Goal: Task Accomplishment & Management: Manage account settings

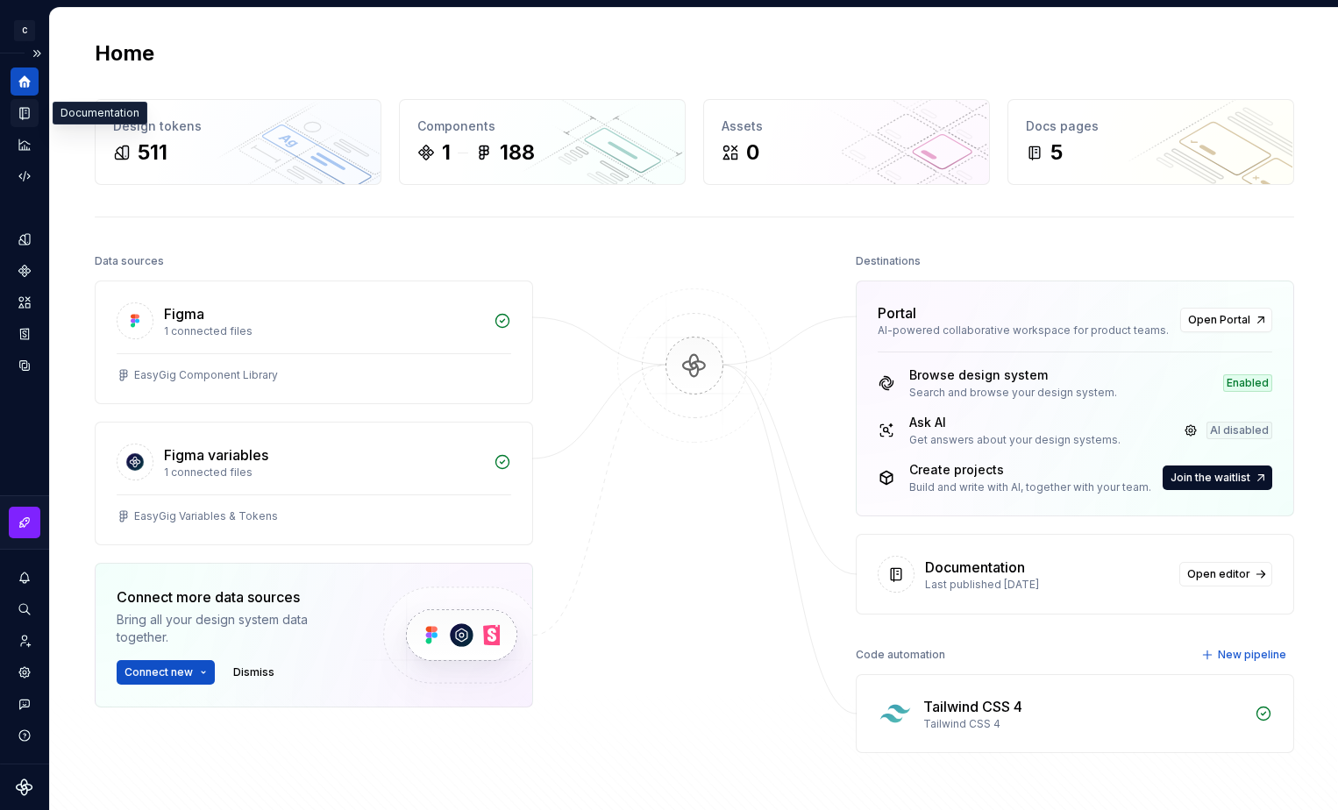
click at [20, 115] on icon "Documentation" at bounding box center [25, 113] width 16 height 16
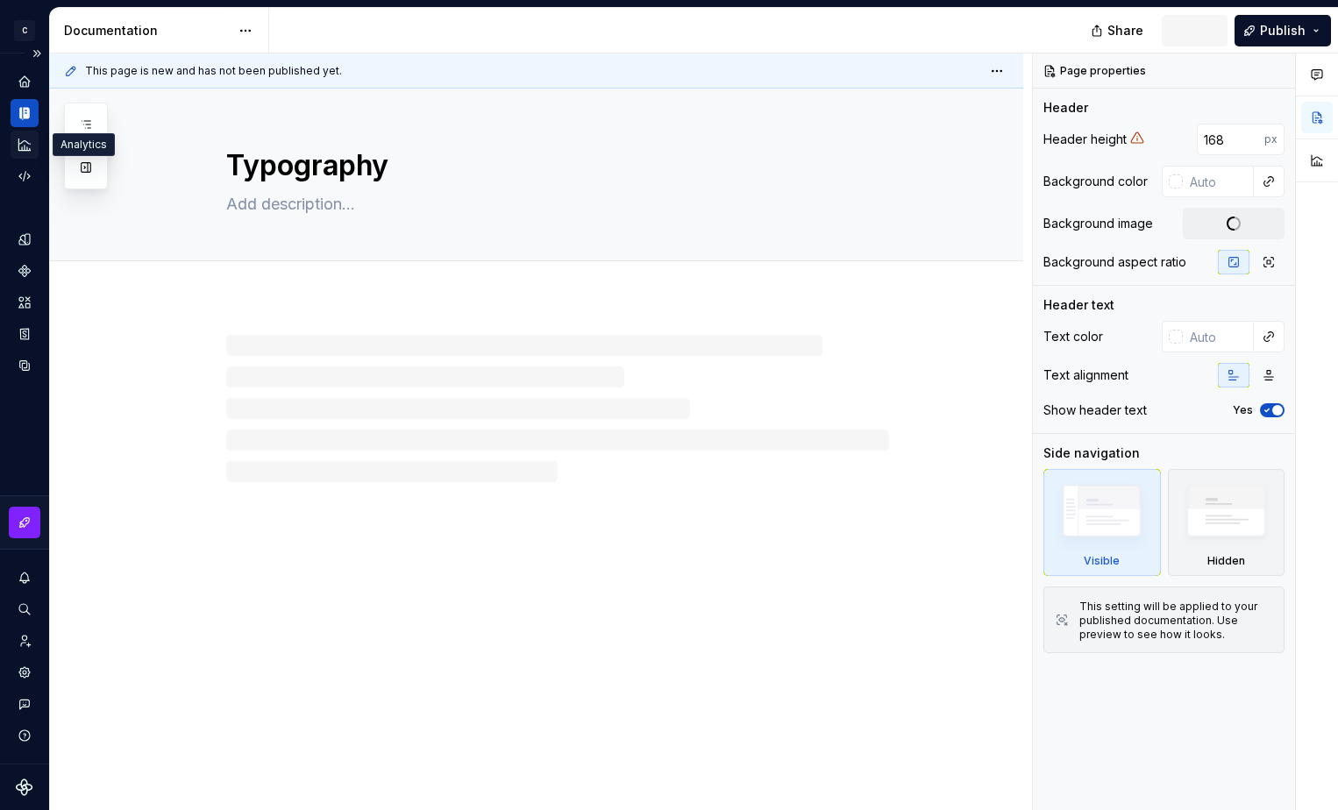
click at [25, 152] on icon "Analytics" at bounding box center [25, 145] width 16 height 16
type textarea "*"
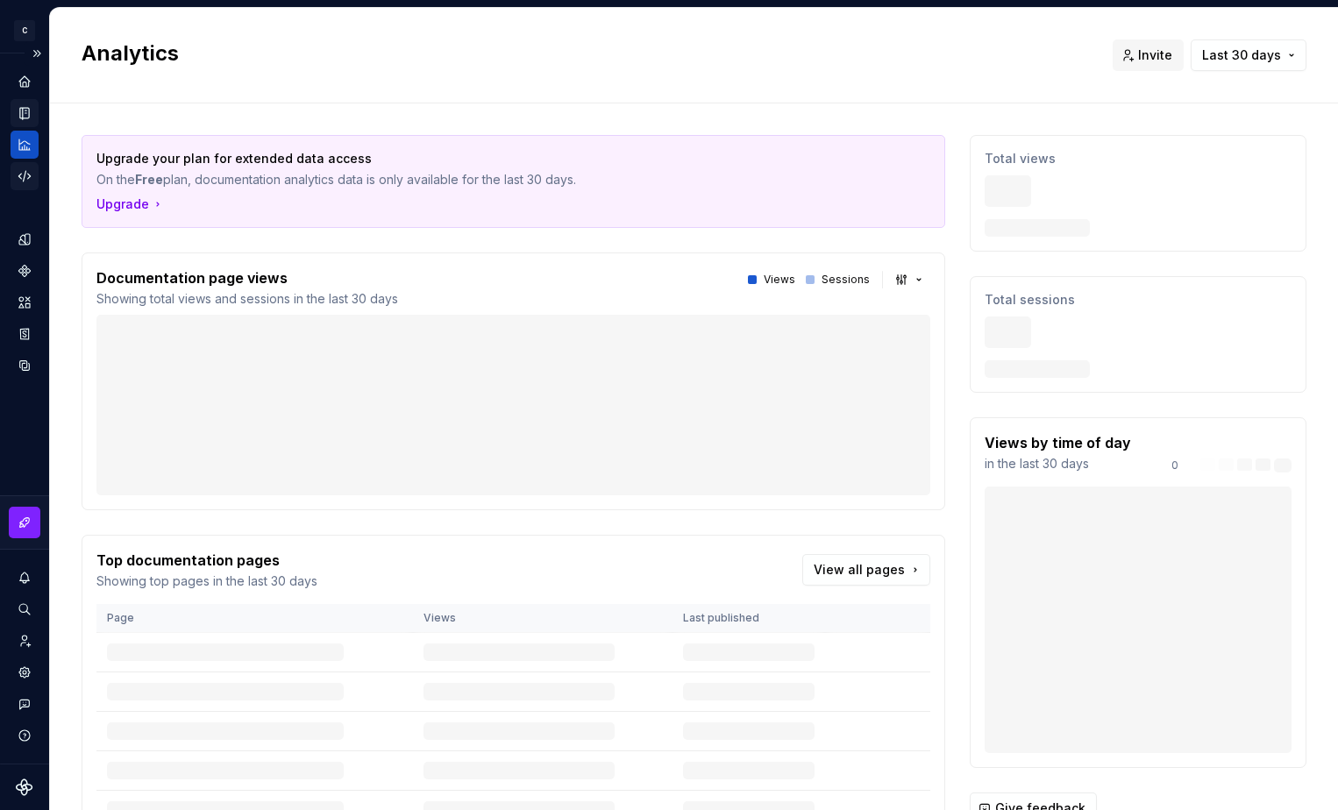
click at [24, 171] on icon "Code automation" at bounding box center [25, 176] width 16 height 16
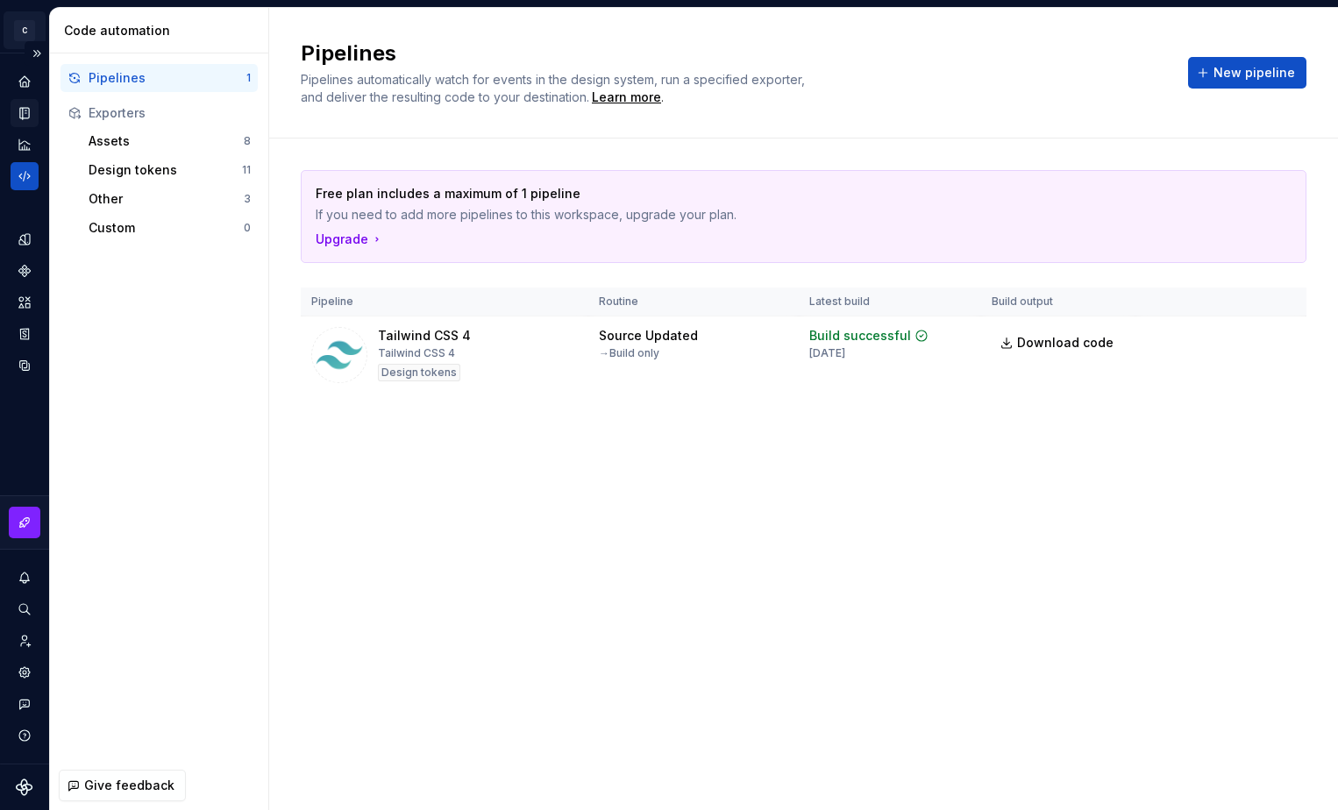
click at [21, 30] on html "C Campfire C Design system data Code automation Pipelines 1 Exporters Assets 8 …" at bounding box center [669, 405] width 1338 height 810
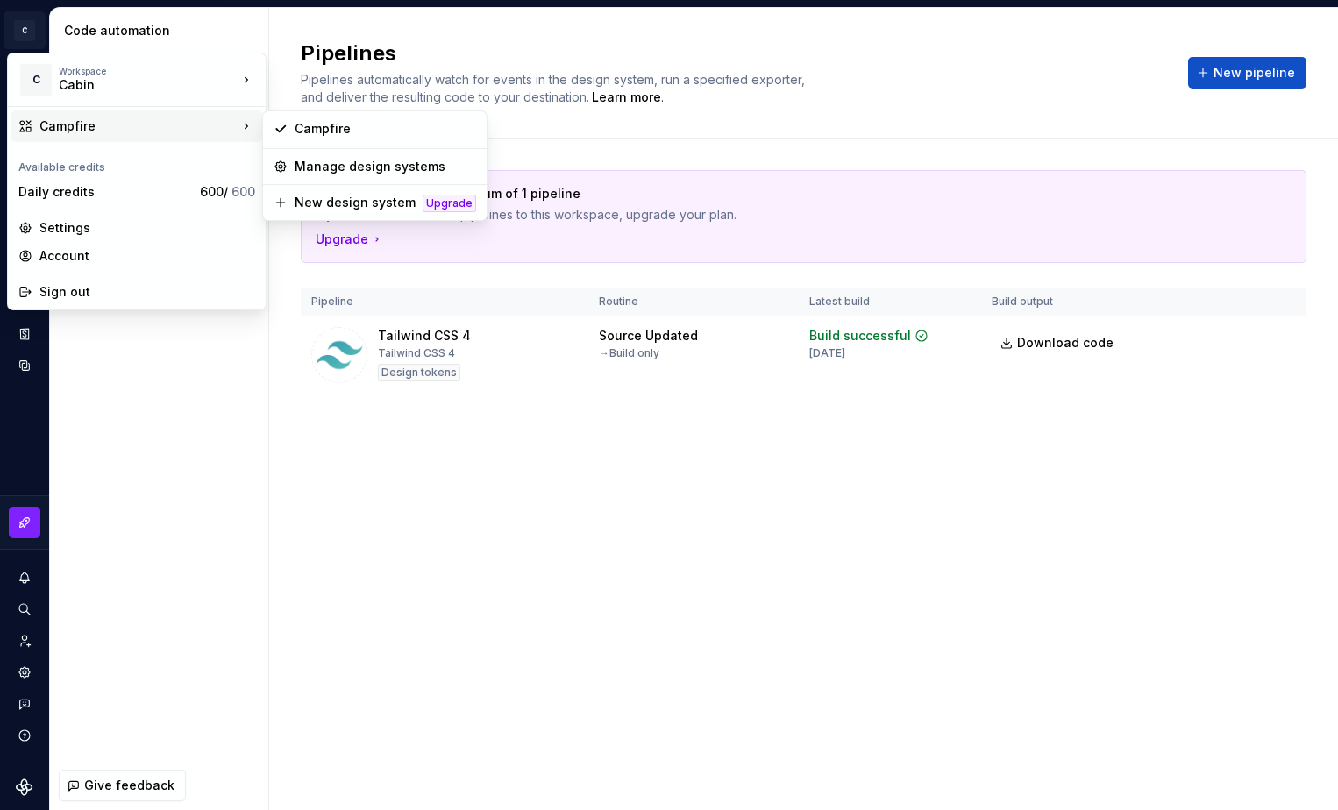
click at [163, 129] on div "Campfire" at bounding box center [138, 127] width 198 height 18
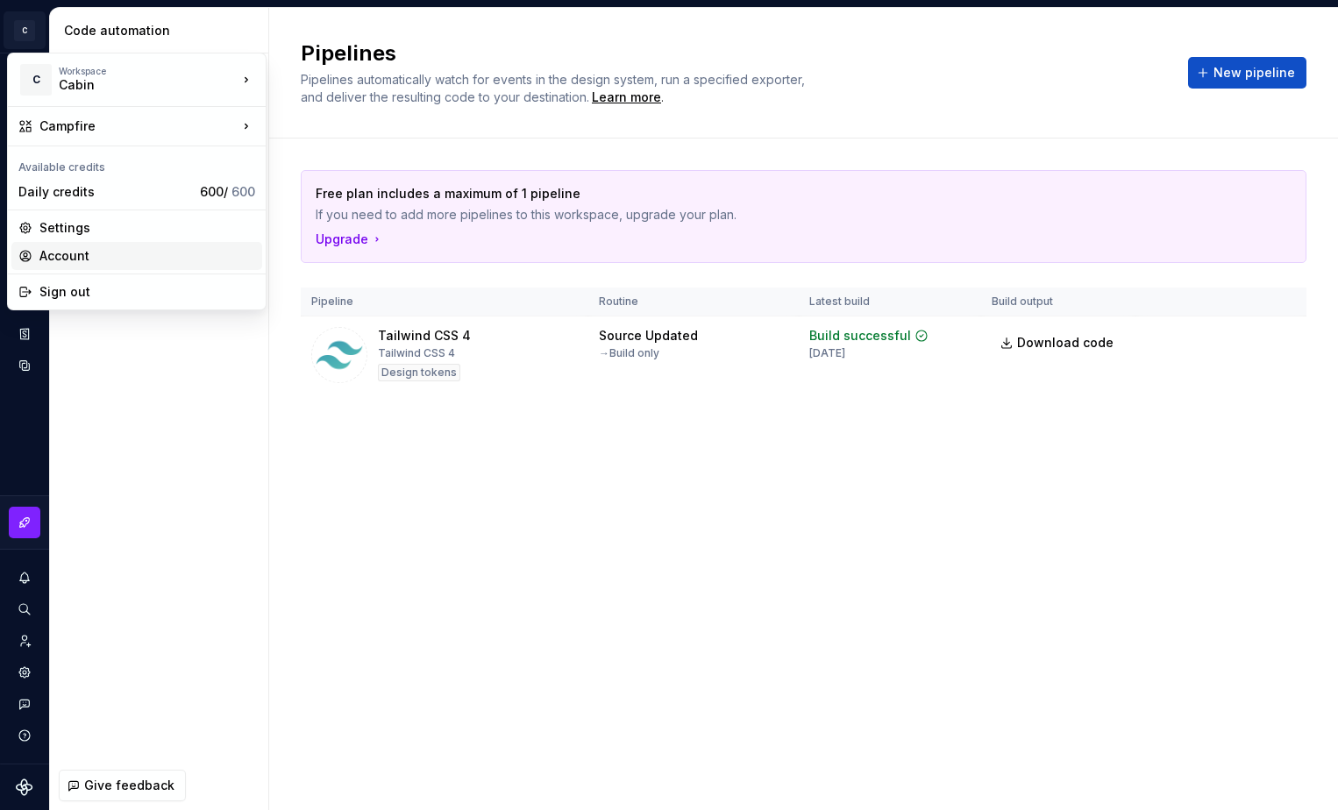
click at [162, 253] on div "Account" at bounding box center [147, 256] width 216 height 18
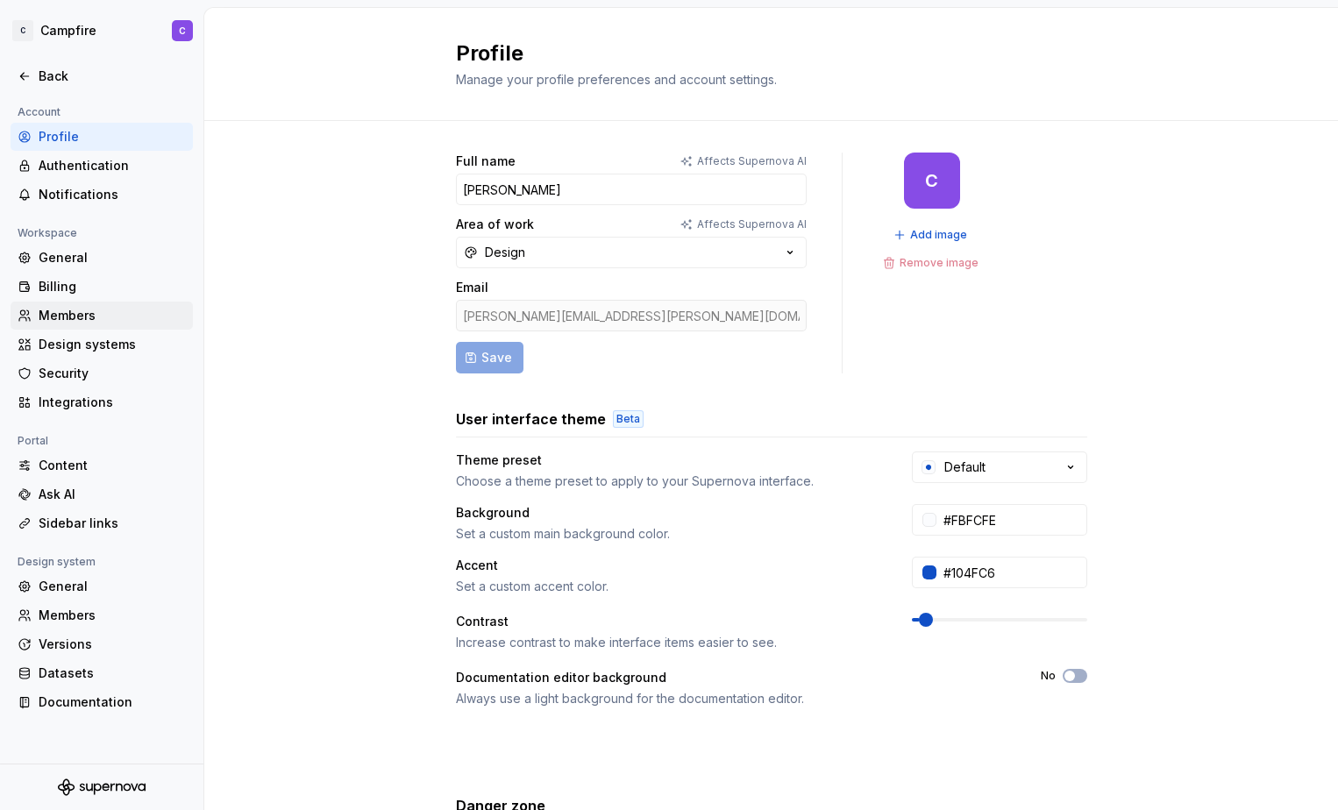
click at [121, 310] on div "Members" at bounding box center [112, 316] width 147 height 18
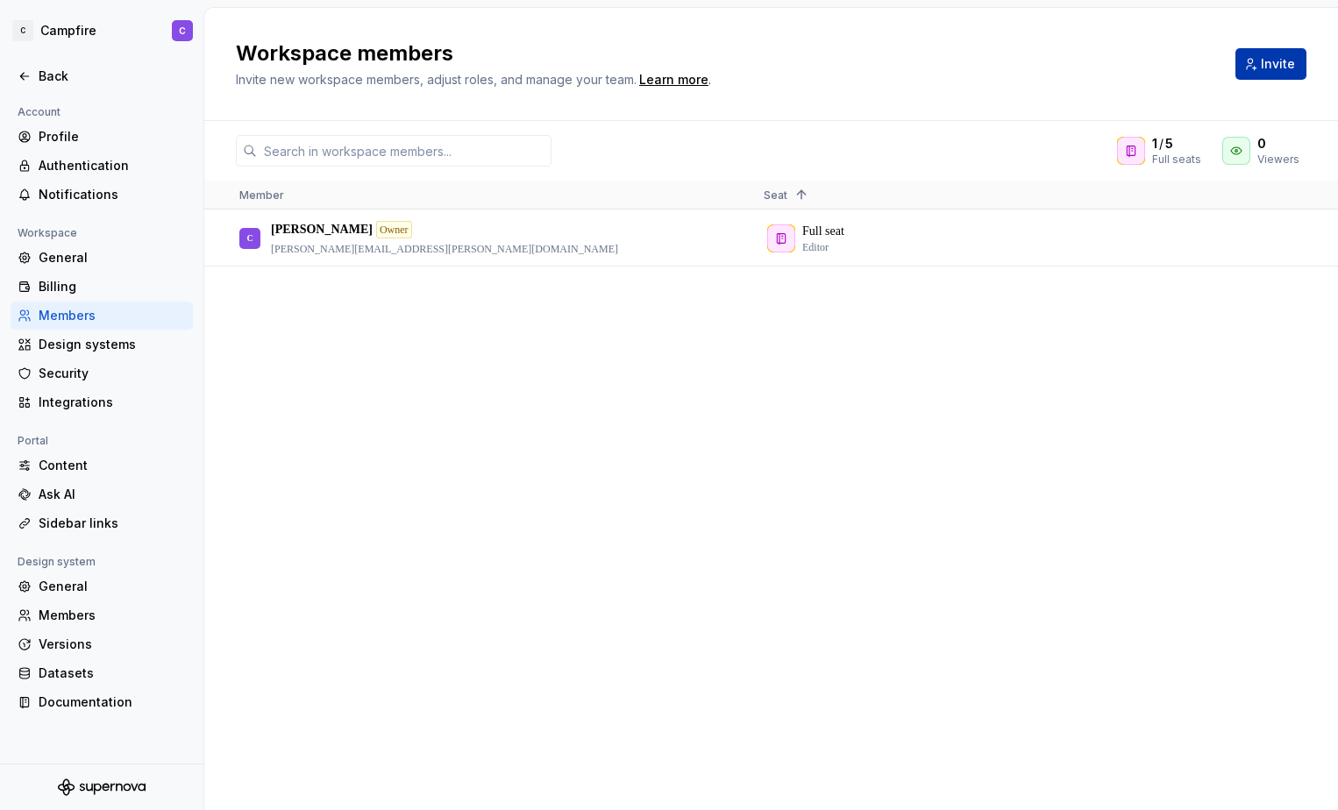
click at [1266, 66] on span "Invite" at bounding box center [1278, 64] width 34 height 18
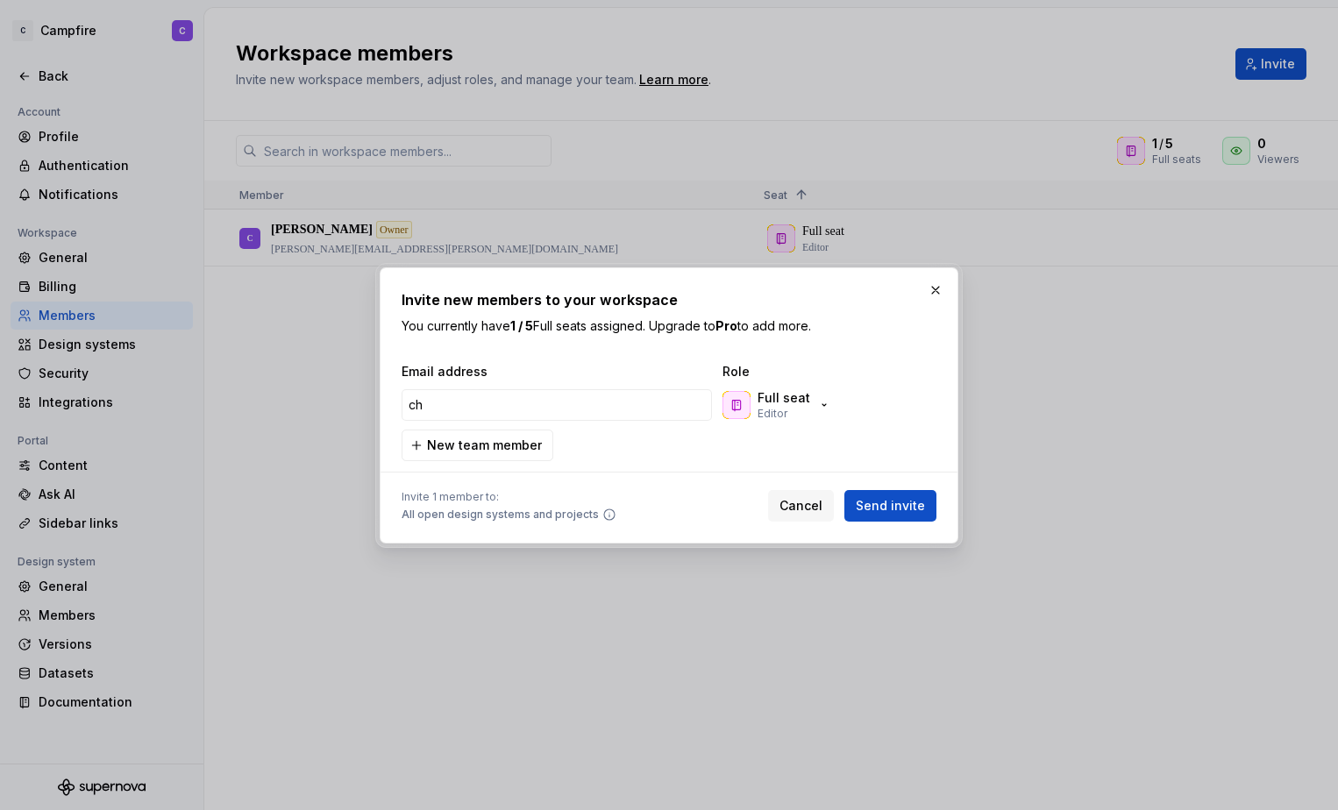
type input "c"
click at [935, 286] on button "button" at bounding box center [936, 290] width 25 height 25
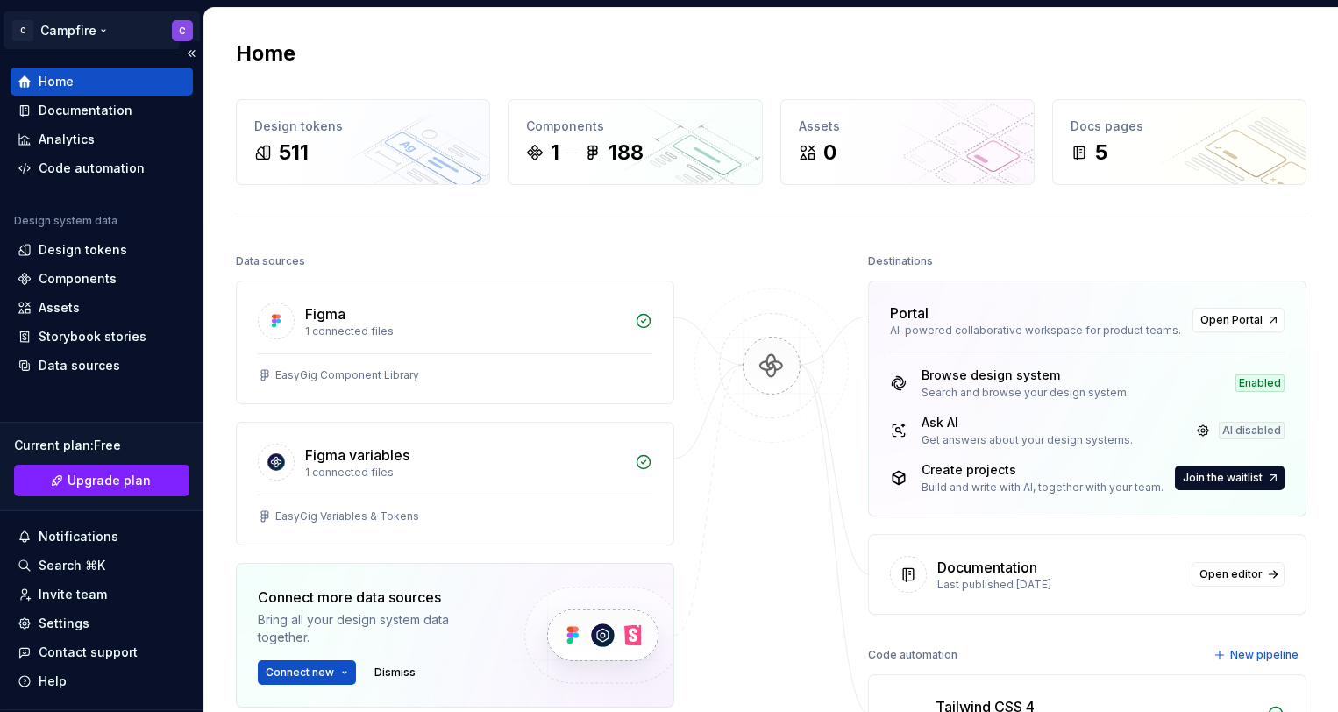
click at [66, 35] on html "C Campfire C Home Documentation Analytics Code automation Design system data De…" at bounding box center [669, 356] width 1338 height 712
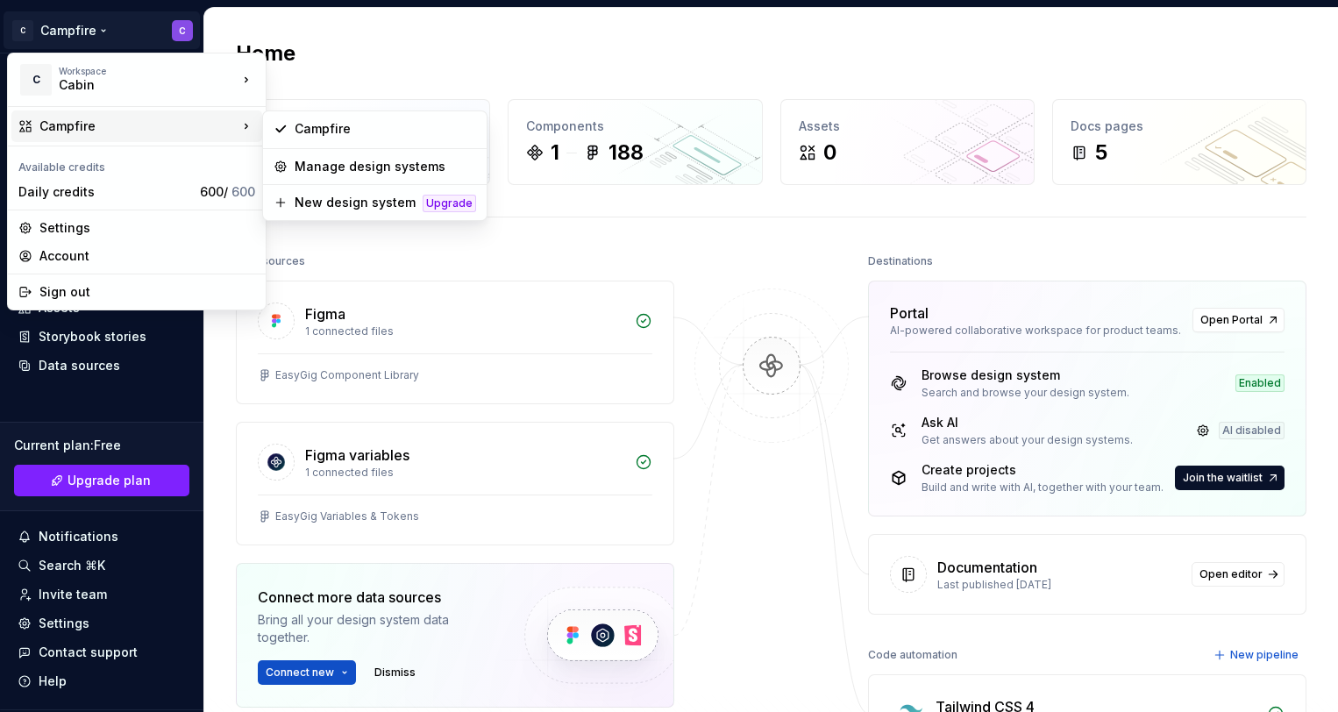
click at [64, 125] on div "Campfire" at bounding box center [138, 127] width 198 height 18
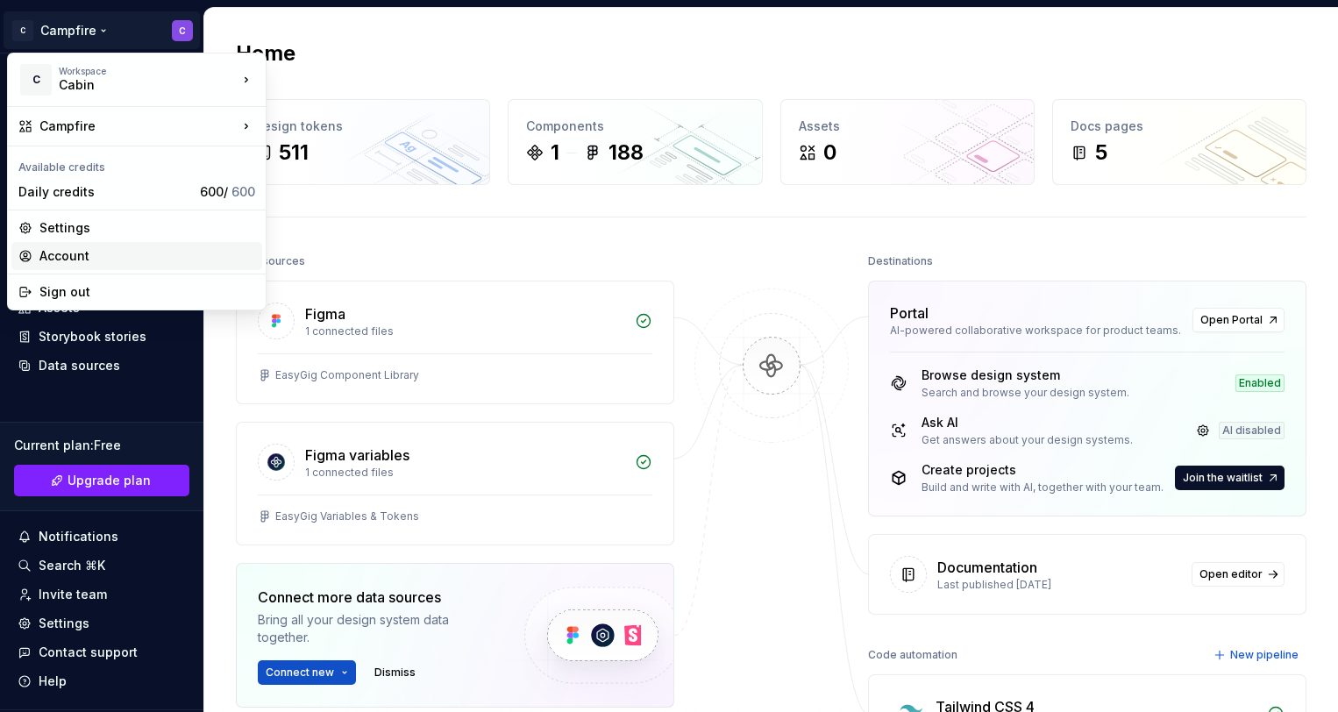
click at [93, 253] on div "Account" at bounding box center [147, 256] width 216 height 18
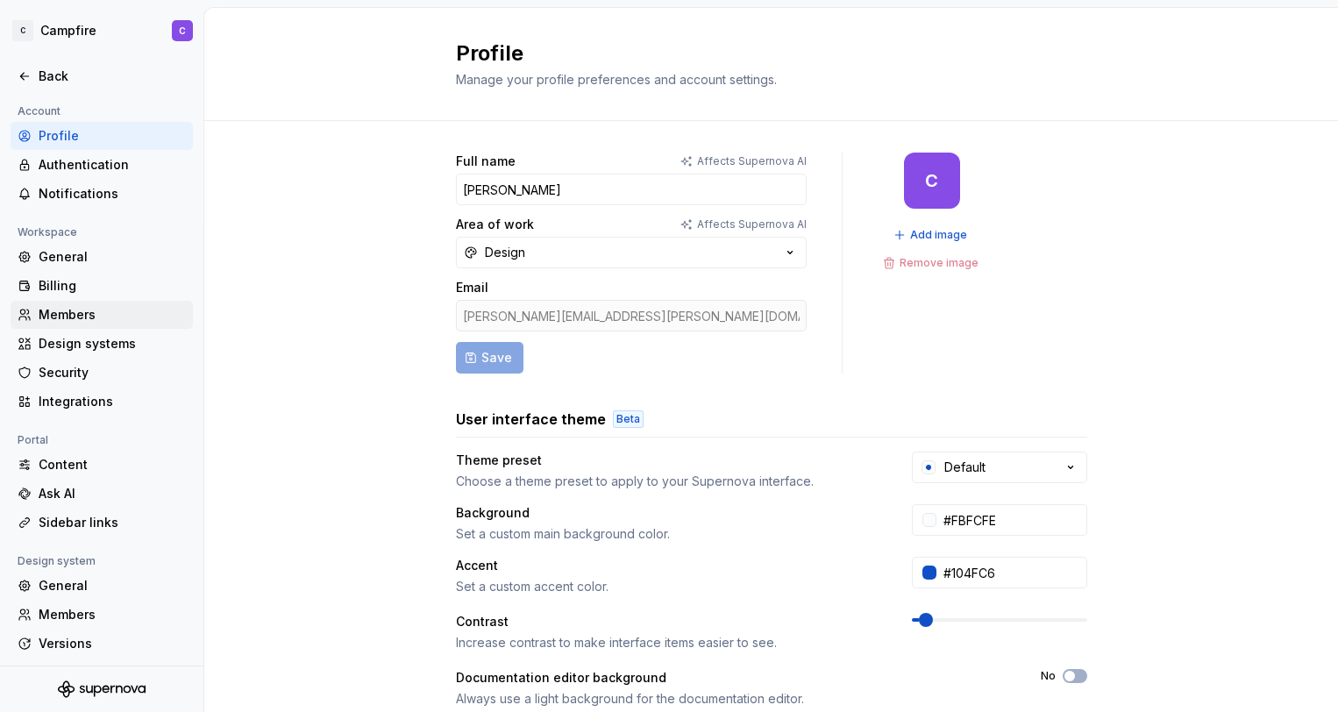
click at [92, 321] on div "Members" at bounding box center [112, 315] width 147 height 18
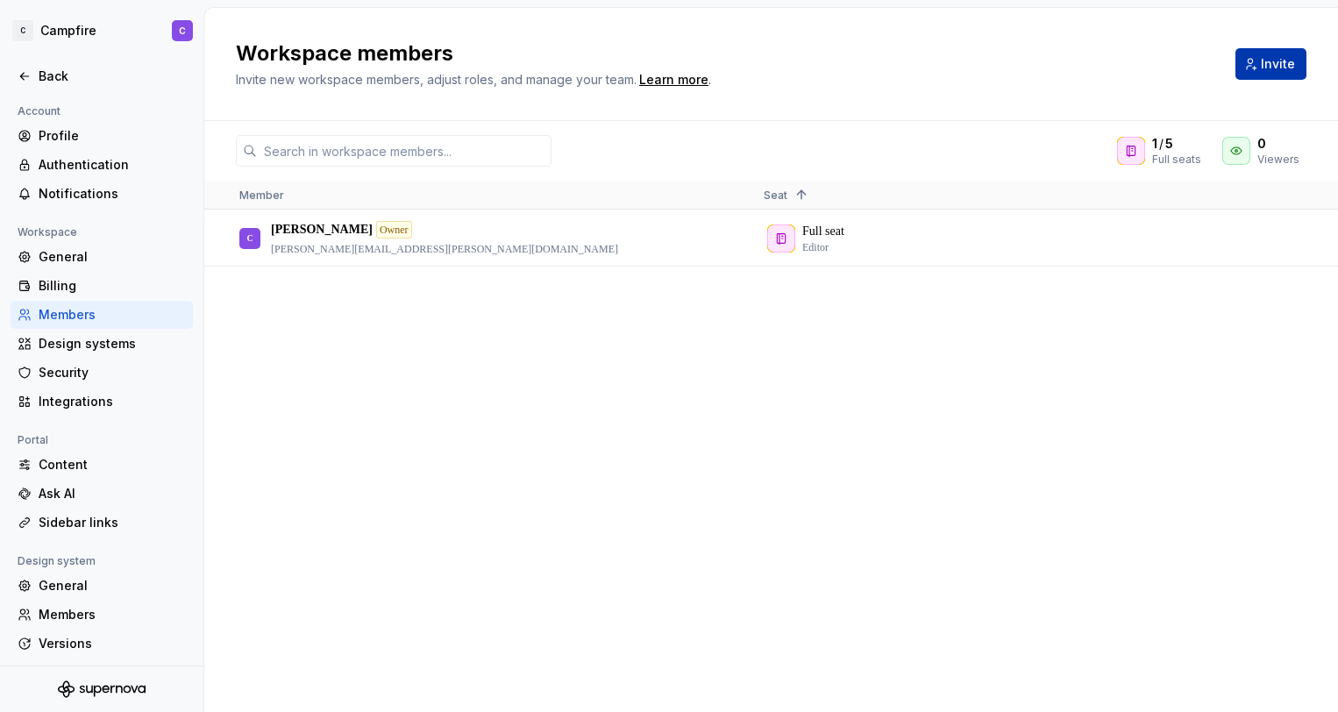
click at [1265, 59] on span "Invite" at bounding box center [1278, 64] width 34 height 18
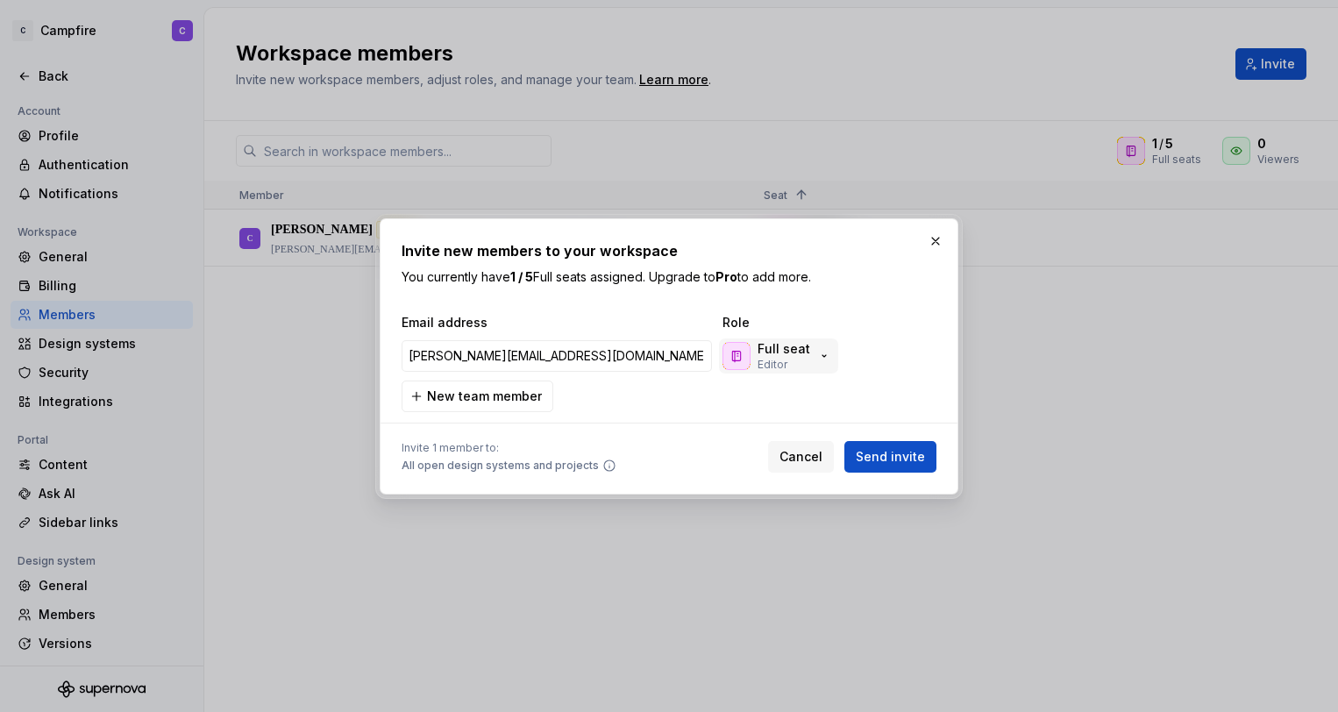
type input "[PERSON_NAME][EMAIL_ADDRESS][DOMAIN_NAME]"
click at [789, 355] on p "Full seat" at bounding box center [784, 349] width 53 height 18
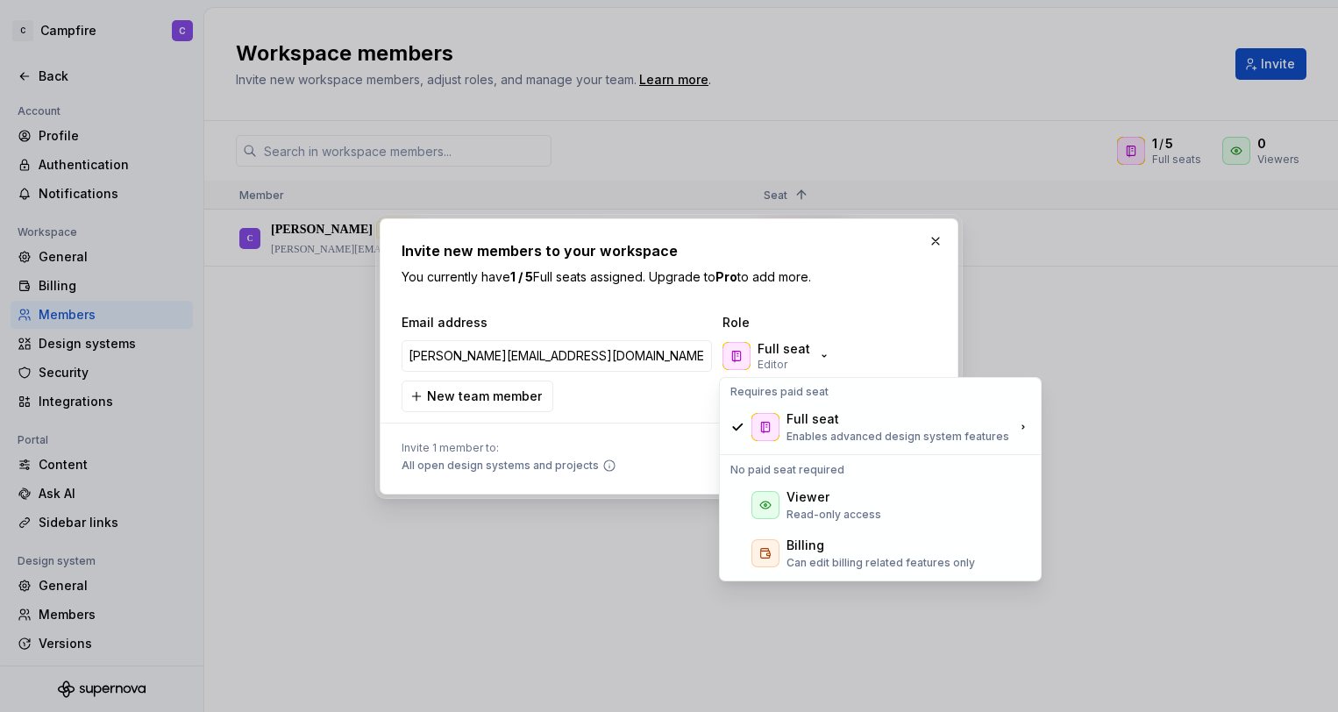
click at [880, 335] on div "[PERSON_NAME][EMAIL_ADDRESS][DOMAIN_NAME] Full seat Editor" at bounding box center [665, 356] width 535 height 42
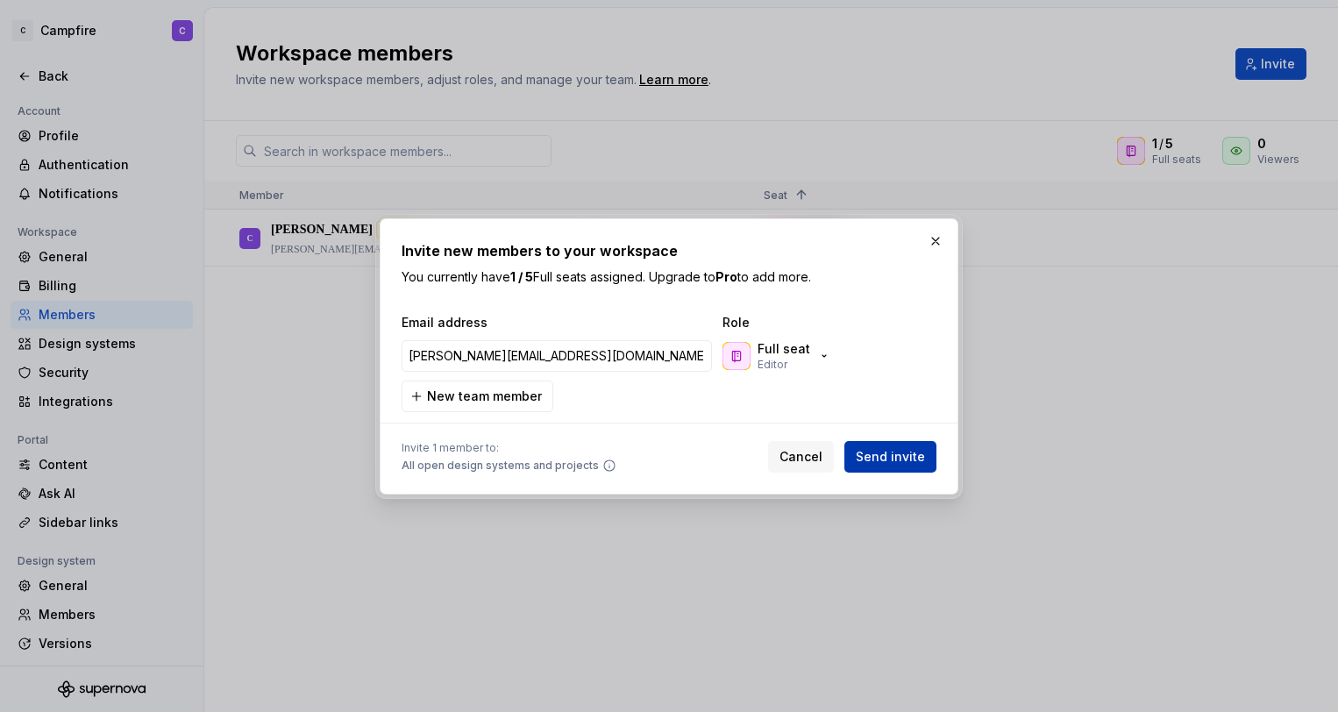
click at [891, 456] on span "Send invite" at bounding box center [890, 457] width 69 height 18
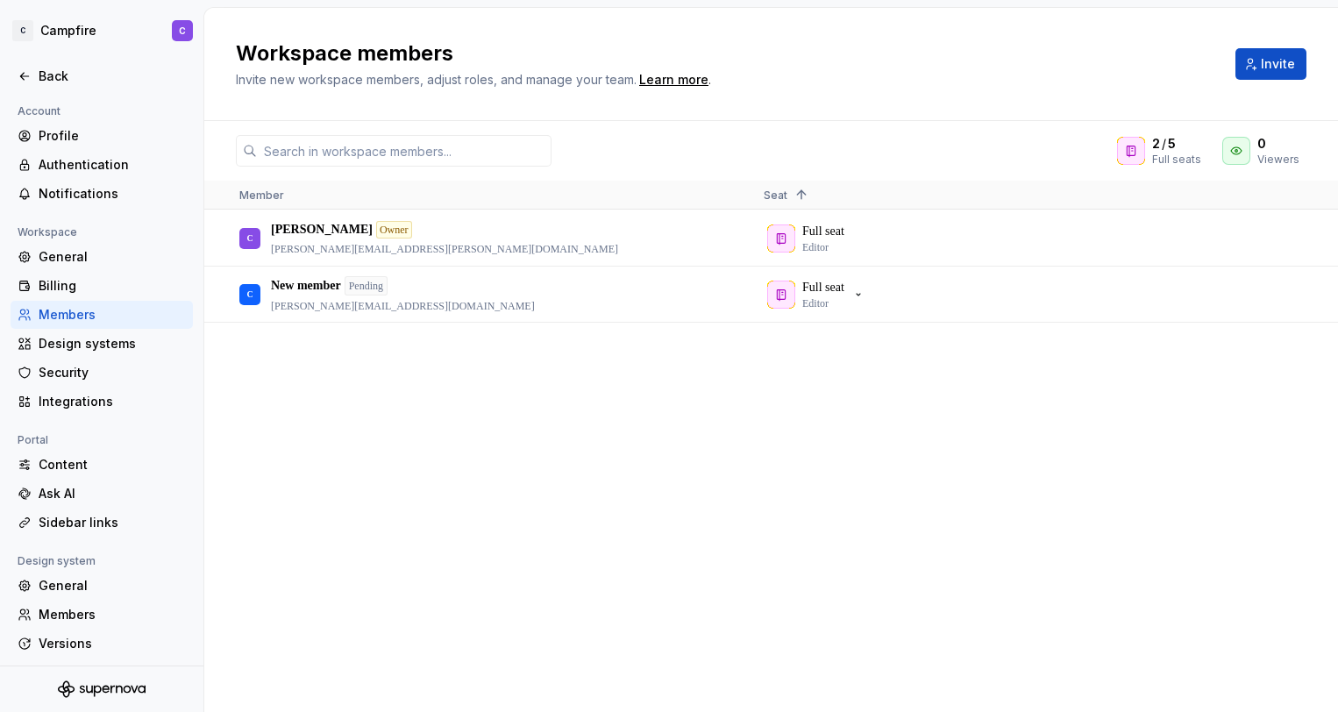
click at [913, 375] on div "[PERSON_NAME] Owner [PERSON_NAME][EMAIL_ADDRESS][PERSON_NAME][DOMAIN_NAME] Full…" at bounding box center [771, 461] width 1134 height 501
click at [53, 71] on div "Back" at bounding box center [112, 77] width 147 height 18
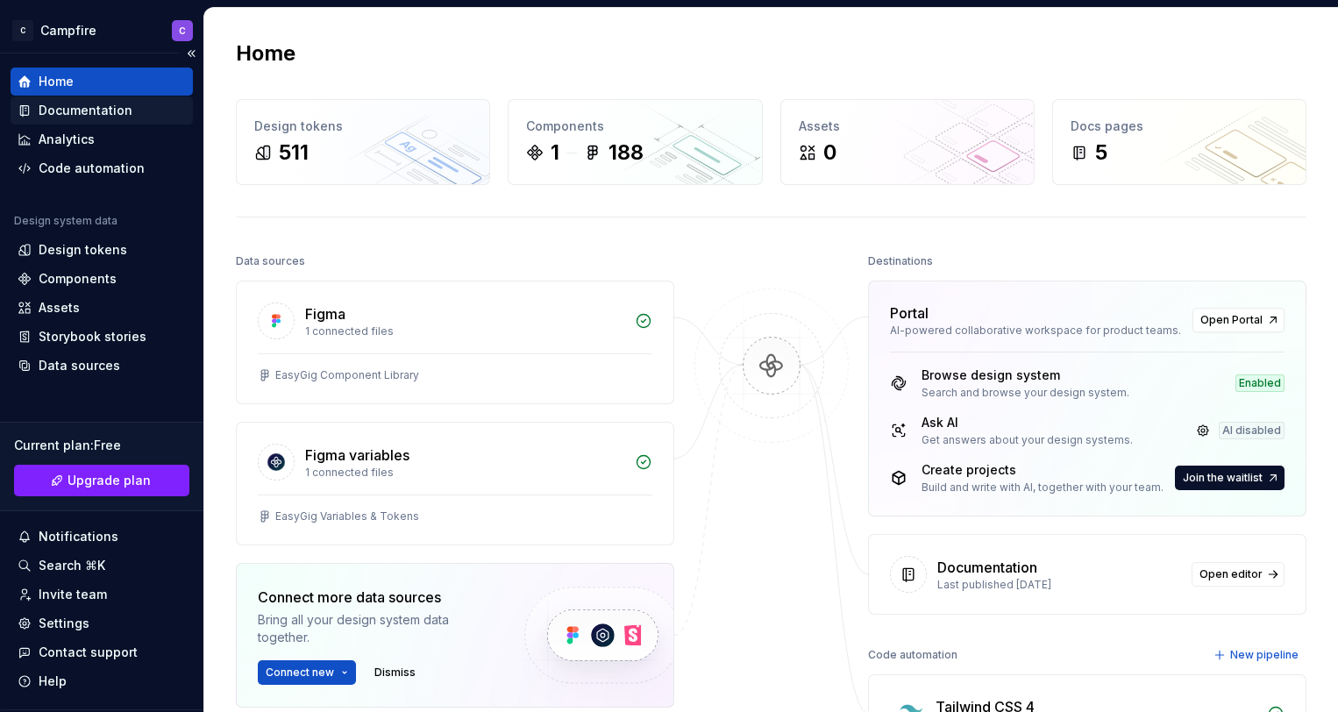
click at [97, 113] on div "Documentation" at bounding box center [86, 111] width 94 height 18
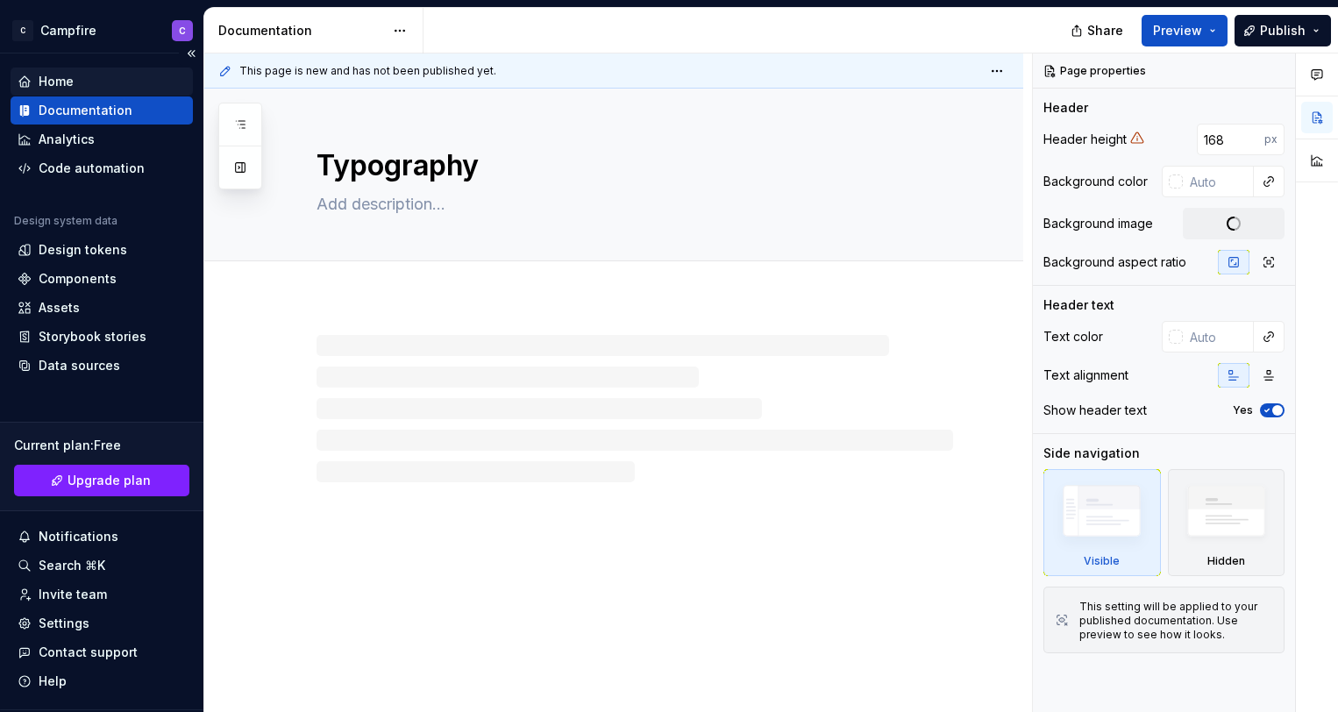
click at [79, 77] on div "Home" at bounding box center [102, 82] width 168 height 18
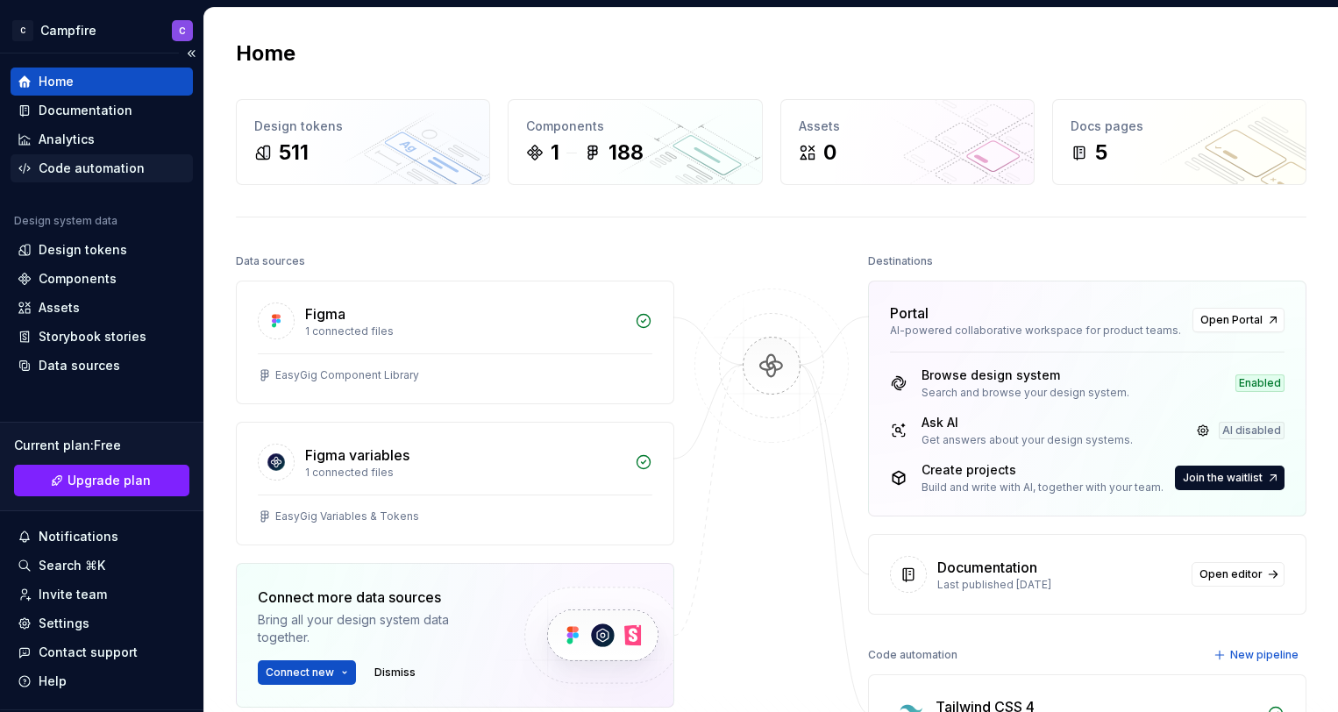
click at [92, 168] on div "Code automation" at bounding box center [92, 169] width 106 height 18
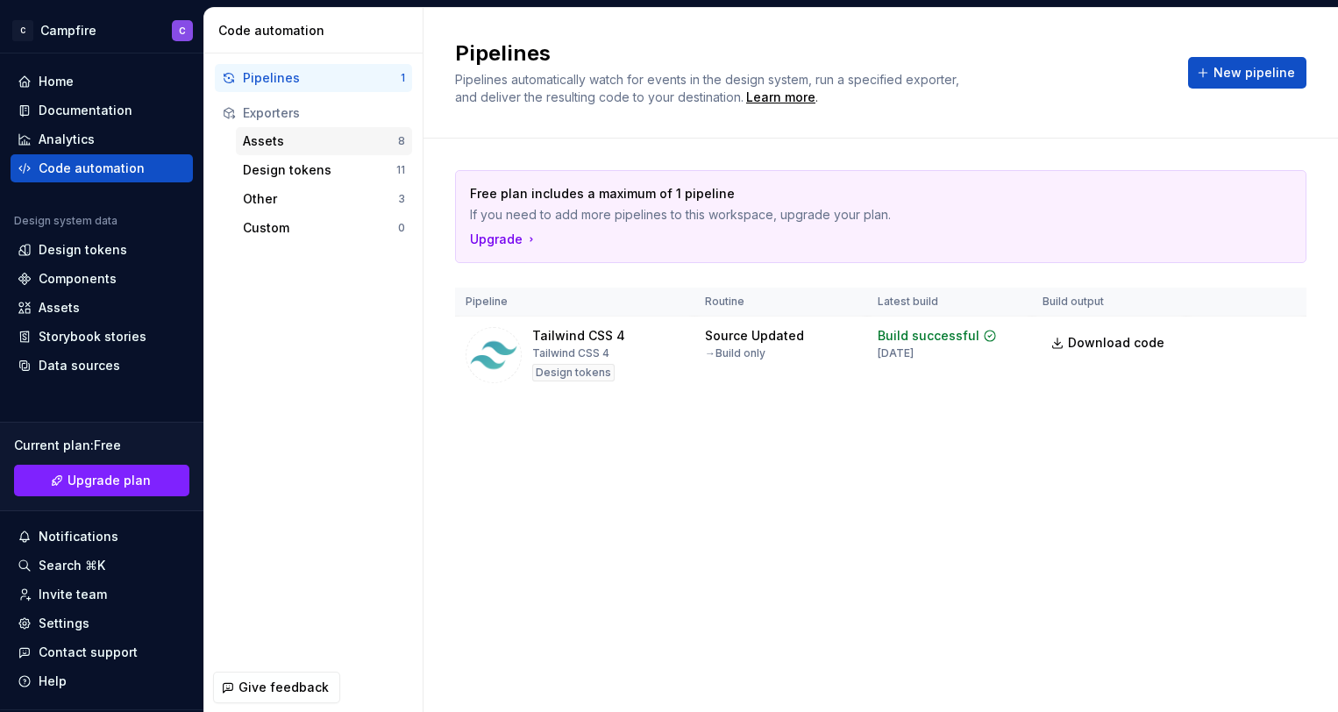
click at [284, 140] on div "Assets" at bounding box center [320, 141] width 155 height 18
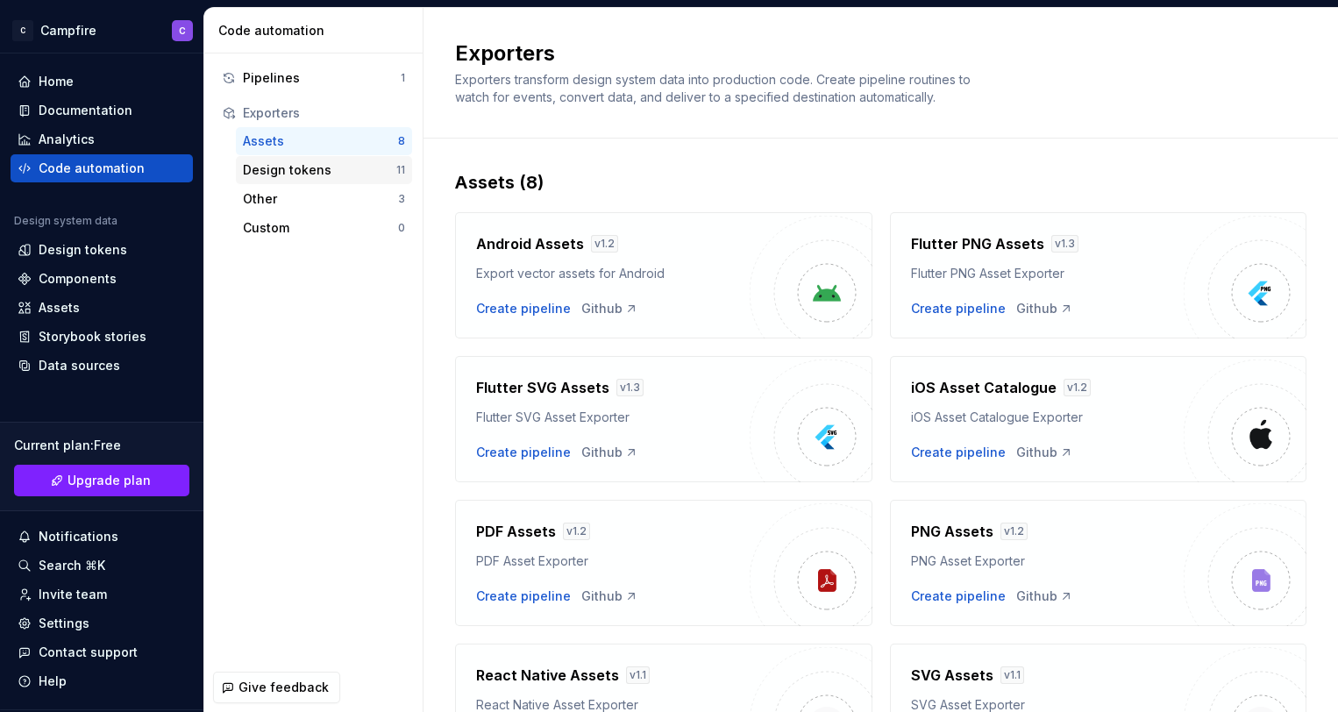
click at [297, 163] on div "Design tokens" at bounding box center [319, 170] width 153 height 18
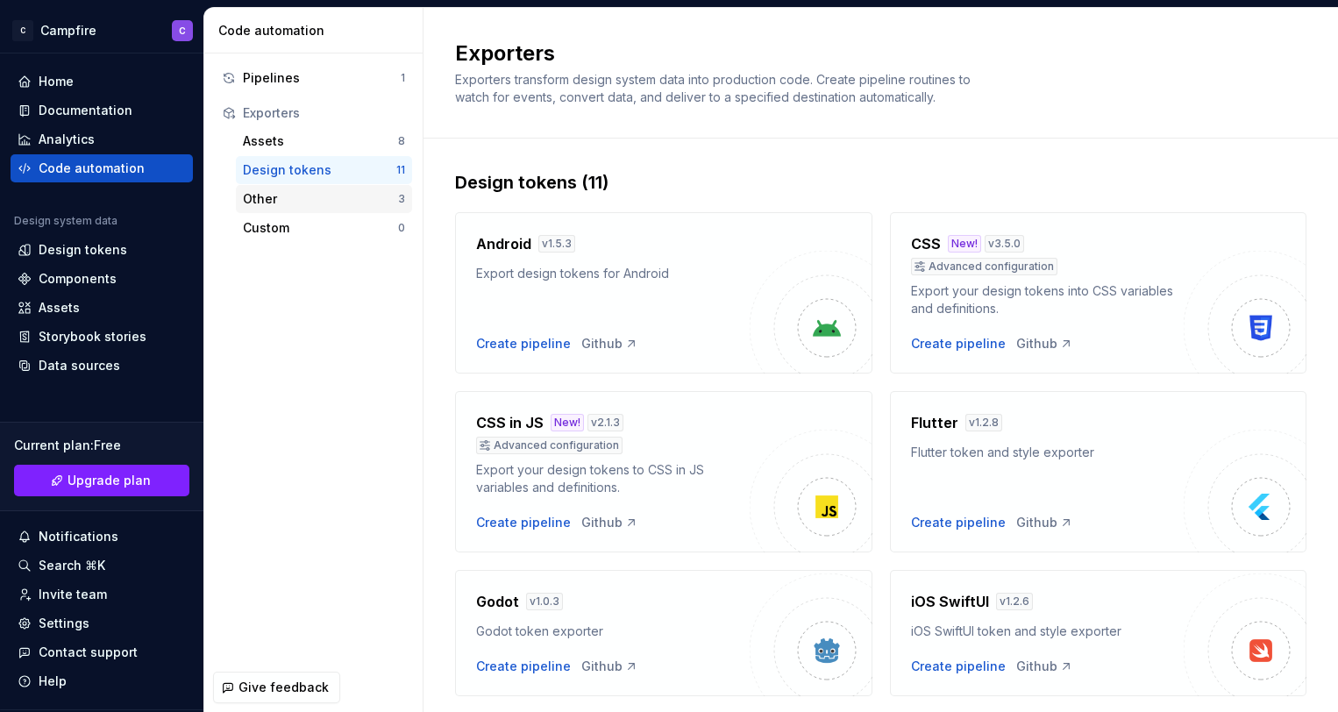
click at [295, 200] on div "Other" at bounding box center [320, 199] width 155 height 18
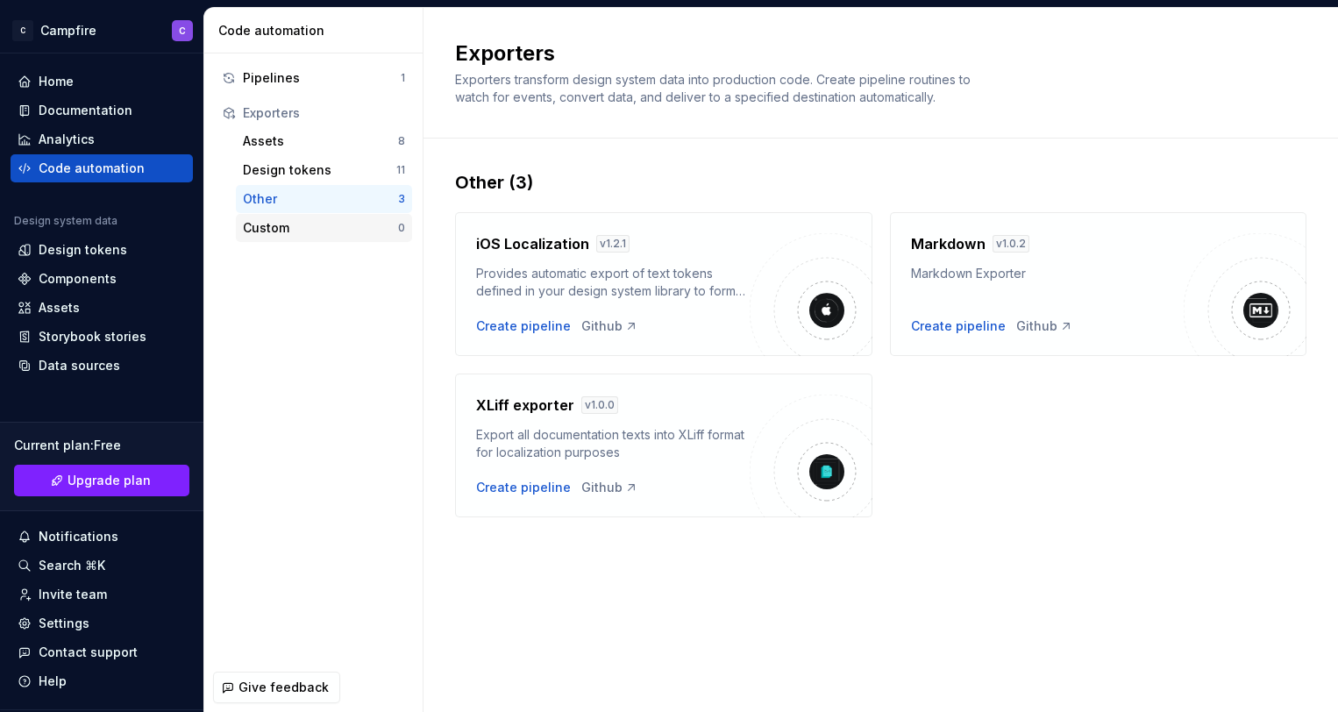
click at [296, 230] on div "Custom" at bounding box center [320, 228] width 155 height 18
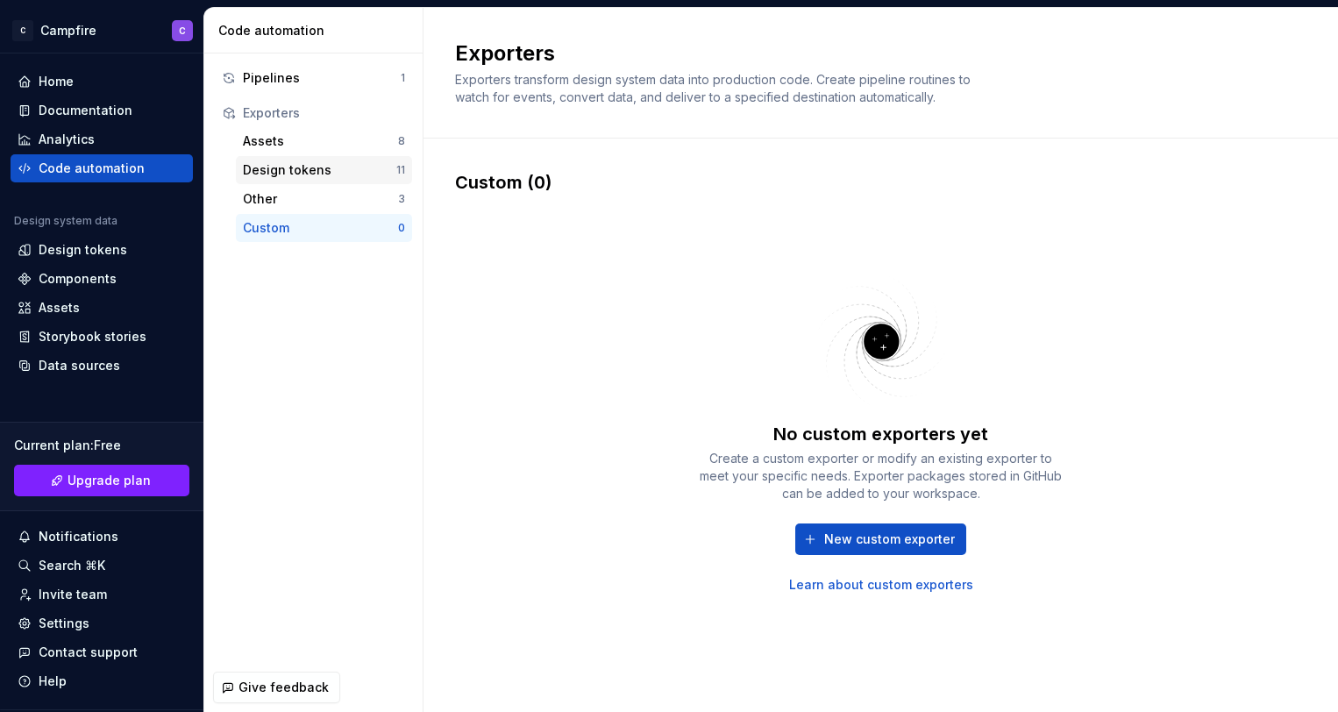
click at [290, 168] on div "Design tokens" at bounding box center [319, 170] width 153 height 18
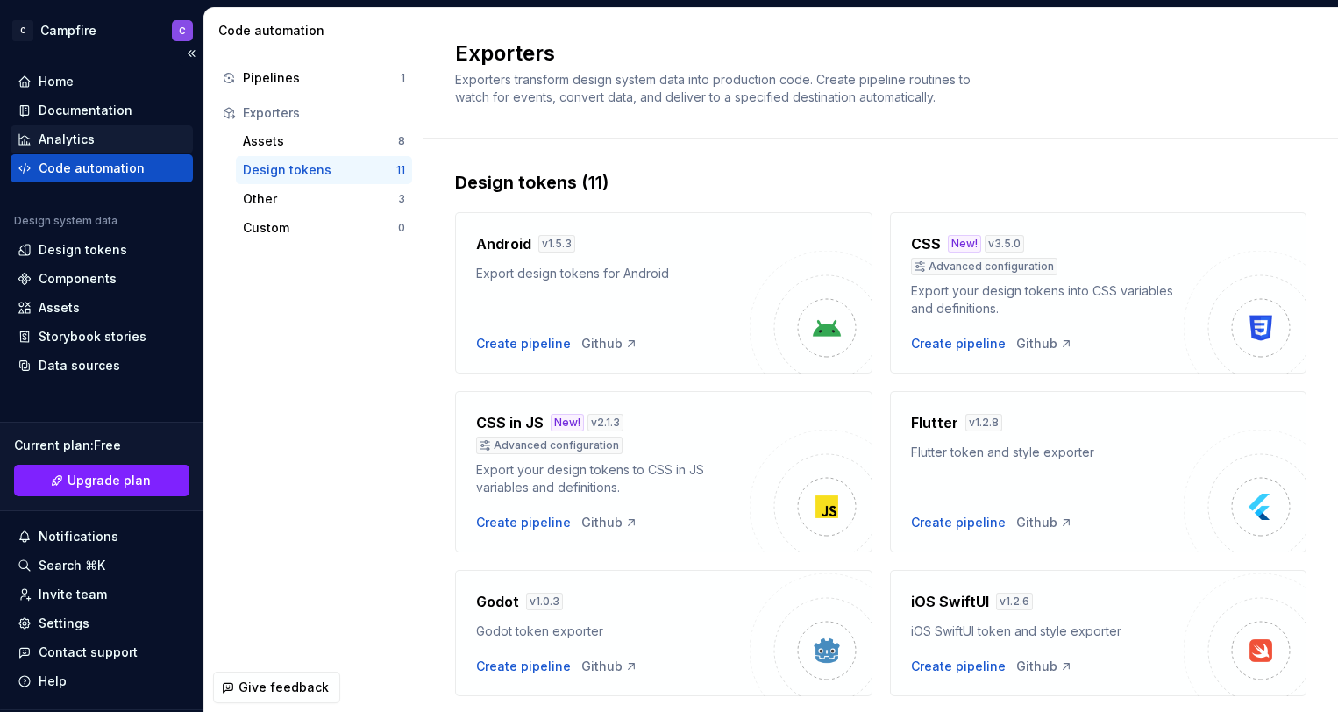
click at [81, 139] on div "Analytics" at bounding box center [67, 140] width 56 height 18
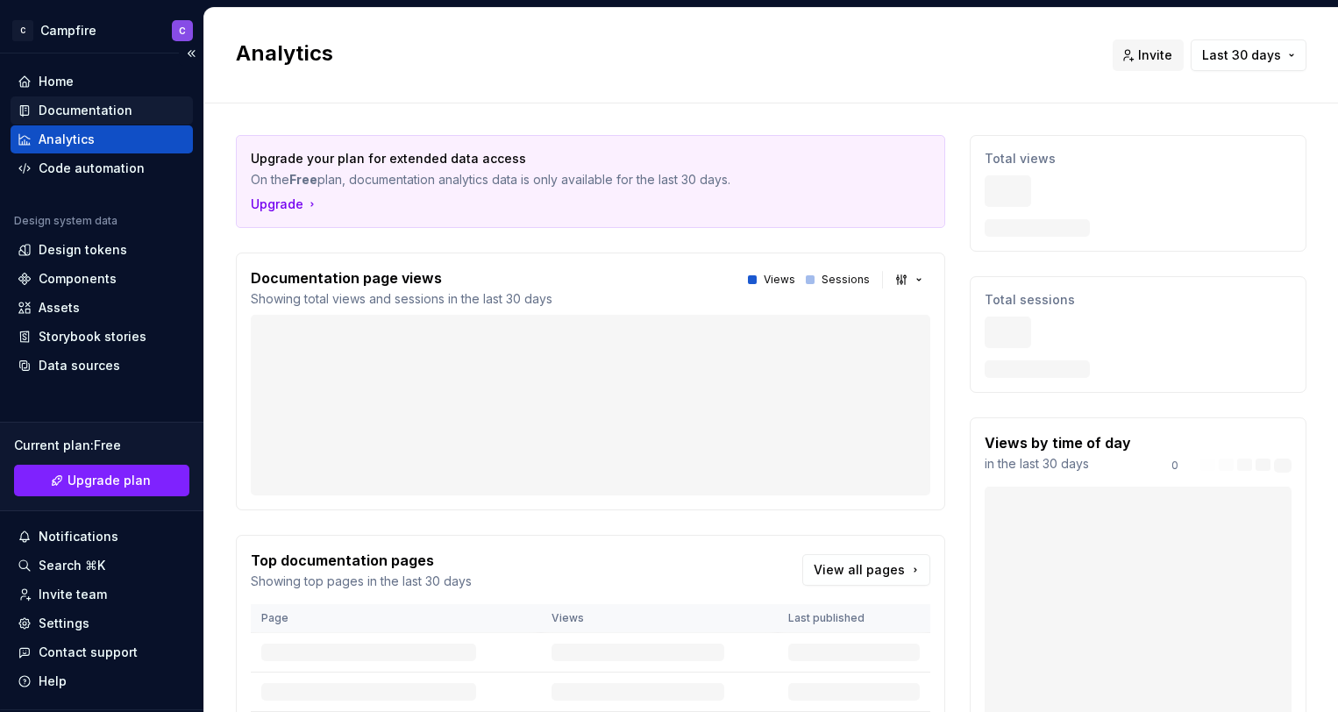
click at [72, 111] on div "Documentation" at bounding box center [86, 111] width 94 height 18
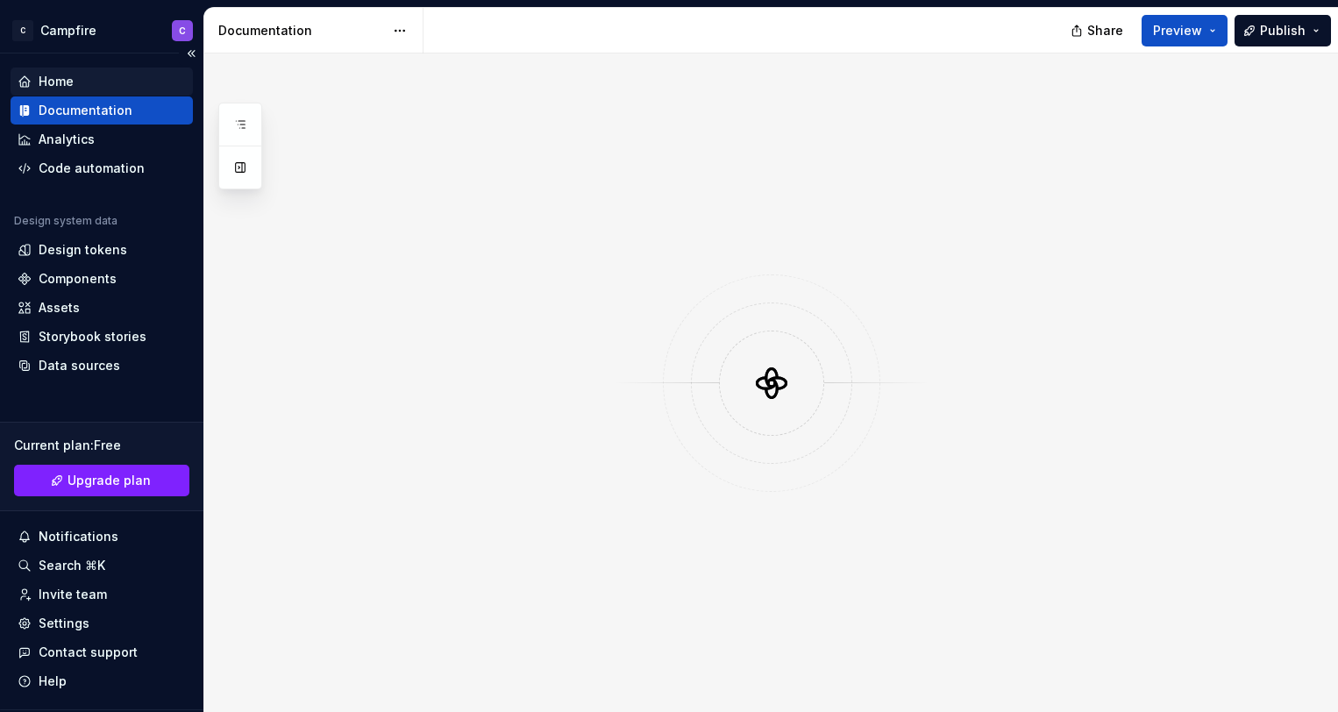
type textarea "*"
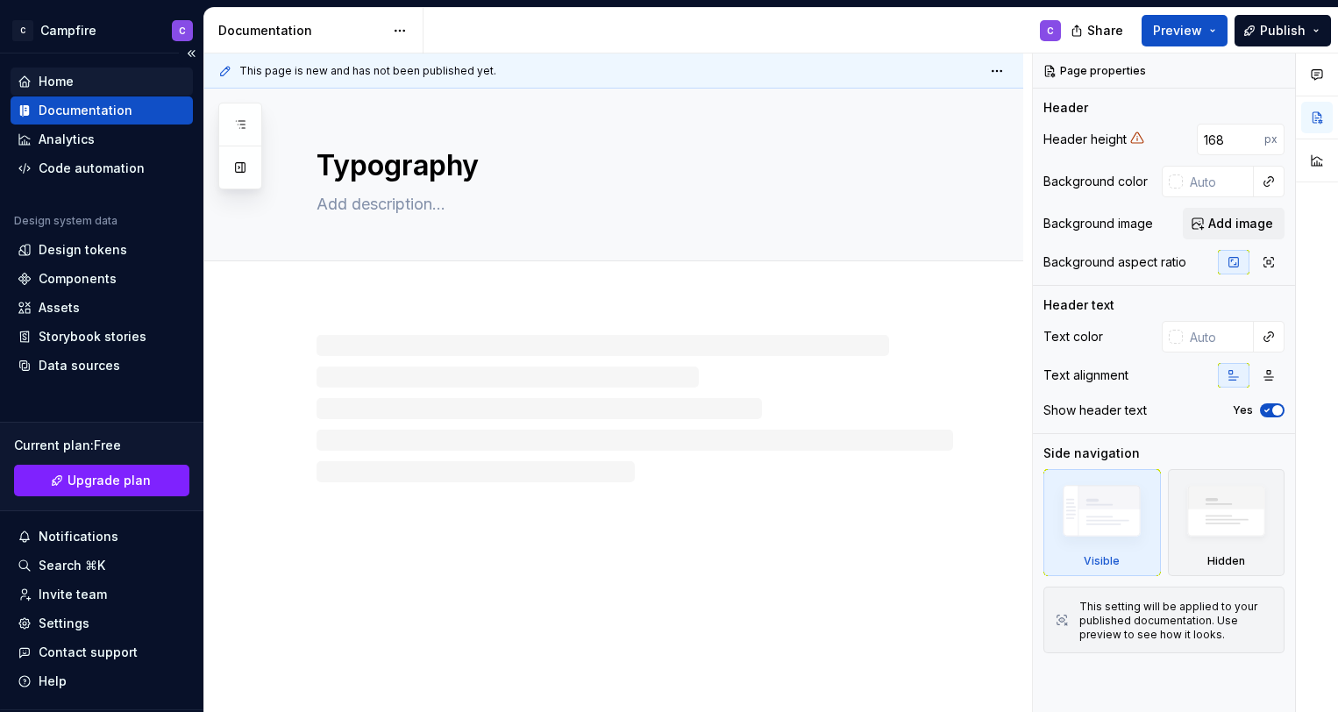
click at [54, 81] on div "Home" at bounding box center [56, 82] width 35 height 18
